Goal: Find specific page/section

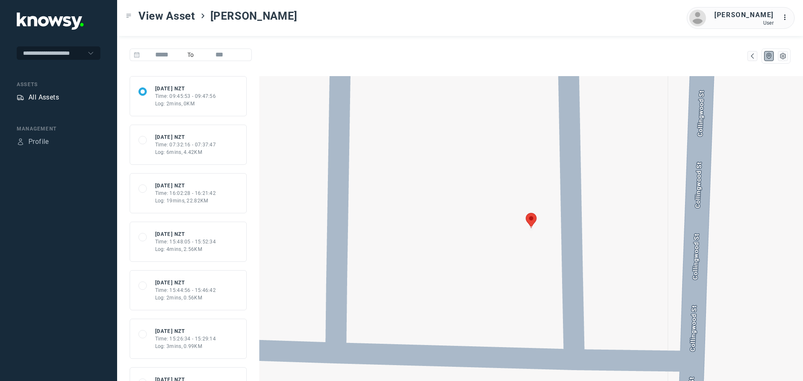
click at [42, 99] on div "All Assets" at bounding box center [43, 97] width 31 height 10
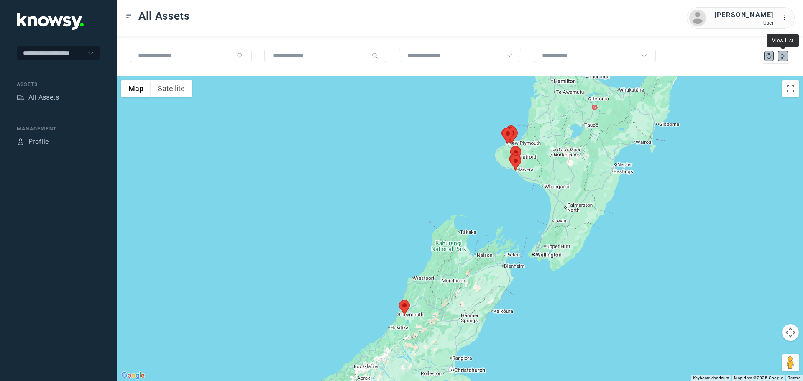
click at [782, 57] on icon "List" at bounding box center [783, 56] width 8 height 8
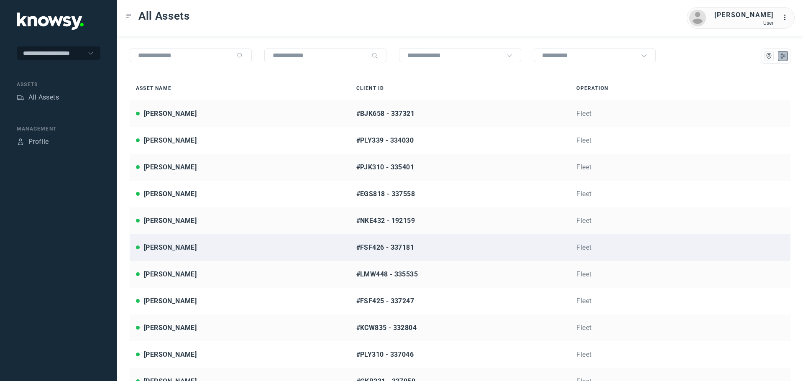
click at [181, 248] on div "[PERSON_NAME]" at bounding box center [240, 248] width 208 height 10
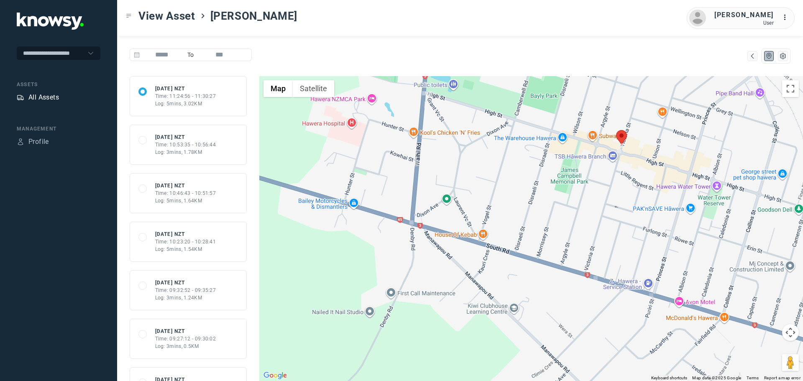
click at [34, 95] on div "All Assets" at bounding box center [43, 97] width 31 height 10
